Goal: Find specific page/section: Find specific page/section

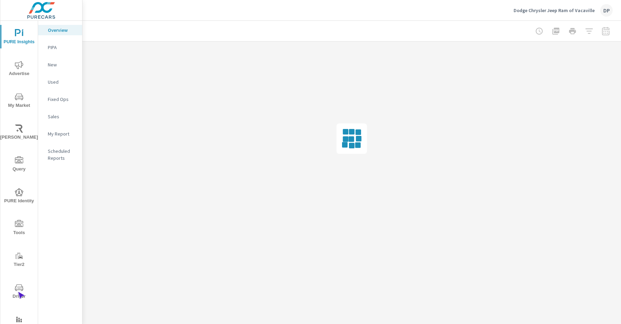
click at [18, 292] on span "Driver" at bounding box center [18, 292] width 33 height 17
